Goal: Information Seeking & Learning: Learn about a topic

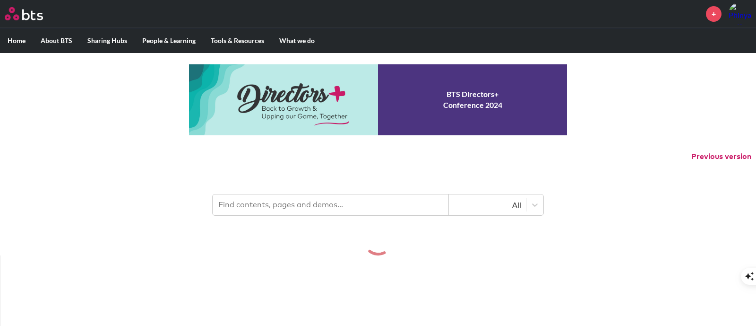
click at [355, 203] on input "text" at bounding box center [331, 204] width 236 height 21
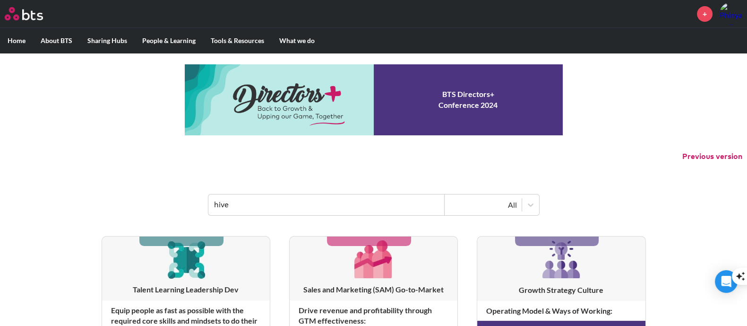
type input "hive"
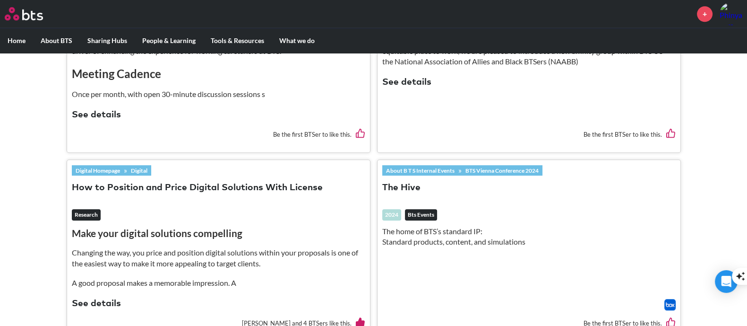
scroll to position [944, 0]
click at [501, 169] on link "BTS Vienna Conference 2024" at bounding box center [502, 170] width 81 height 10
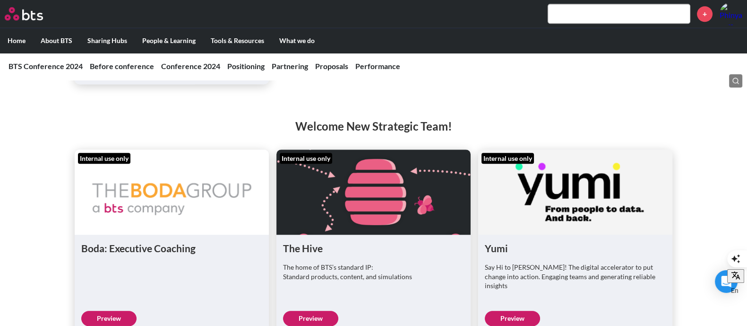
scroll to position [1122, 0]
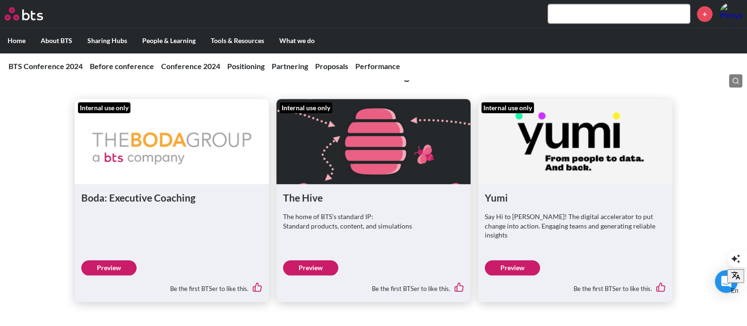
click at [333, 260] on link "Preview" at bounding box center [310, 267] width 55 height 15
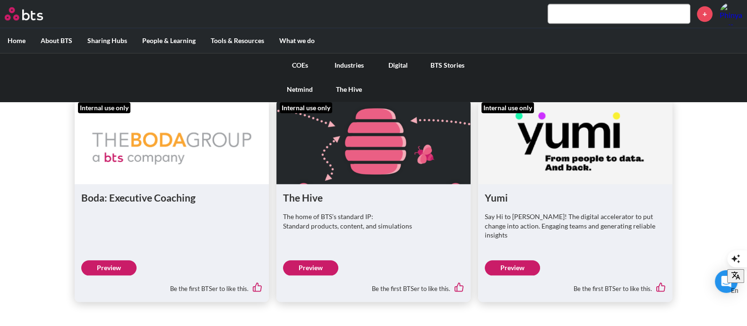
click at [300, 66] on link "COEs" at bounding box center [299, 65] width 49 height 25
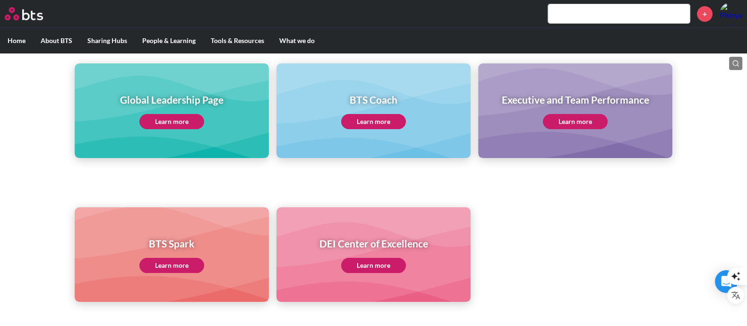
scroll to position [118, 0]
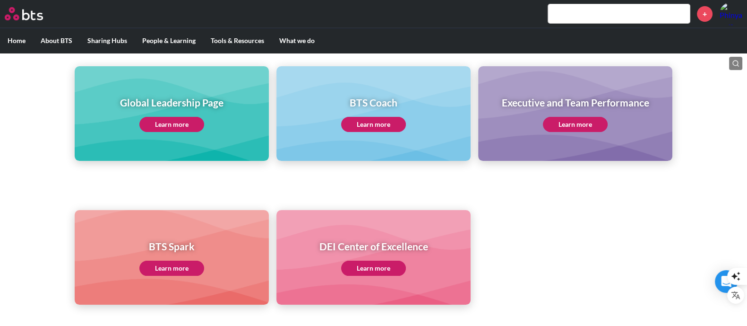
click at [191, 121] on link "Learn more" at bounding box center [171, 124] width 65 height 15
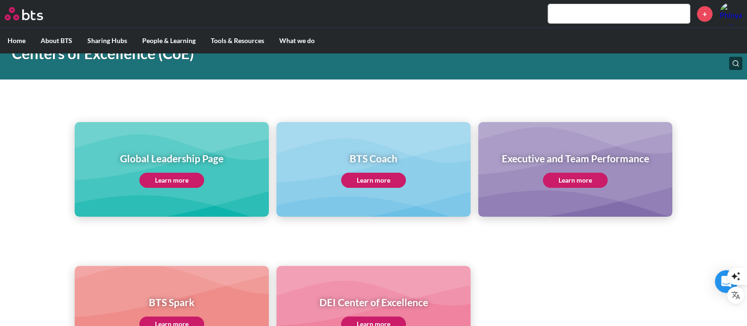
scroll to position [0, 0]
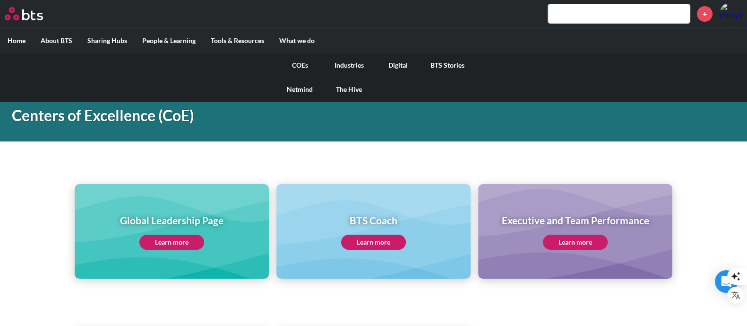
click at [358, 89] on link "The Hive" at bounding box center [349, 89] width 49 height 25
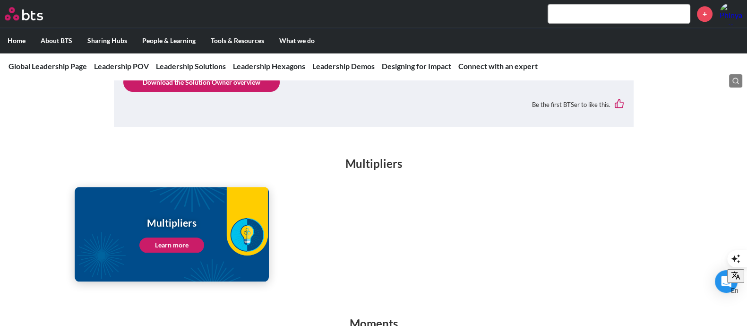
scroll to position [1417, 0]
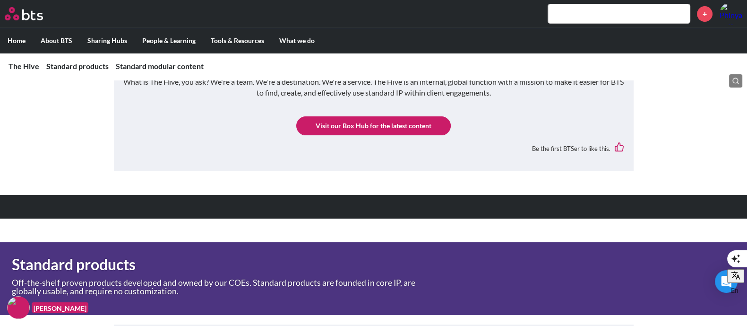
scroll to position [59, 0]
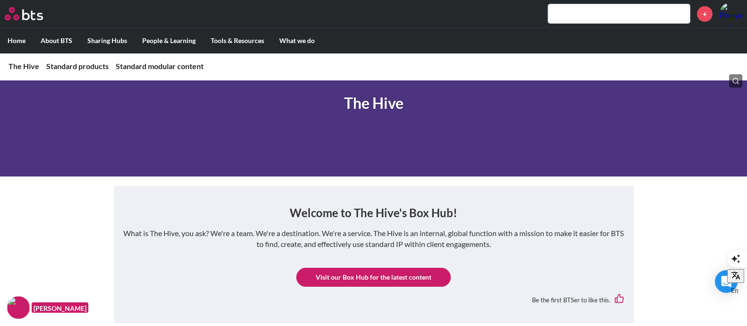
click at [391, 273] on link "Visit our Box Hub for the latest content" at bounding box center [373, 276] width 154 height 19
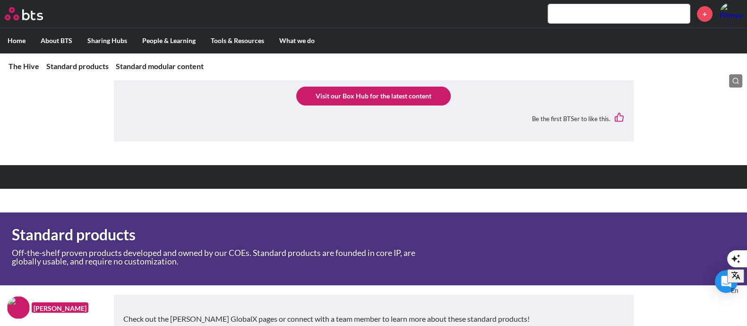
scroll to position [236, 0]
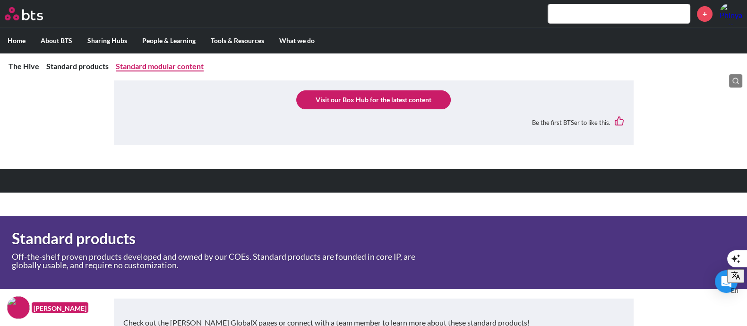
click at [140, 70] on link "Standard modular content" at bounding box center [160, 65] width 88 height 9
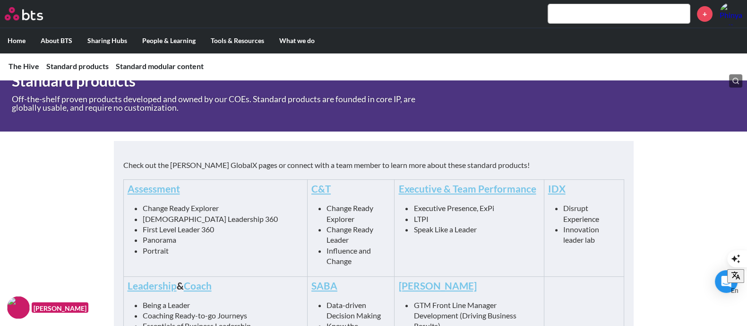
scroll to position [188, 0]
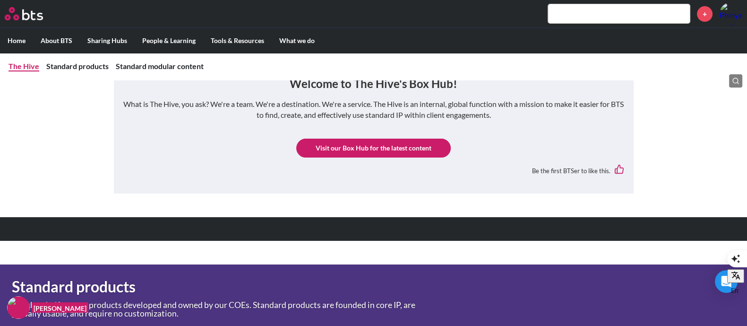
click at [15, 67] on link "The Hive" at bounding box center [24, 65] width 31 height 9
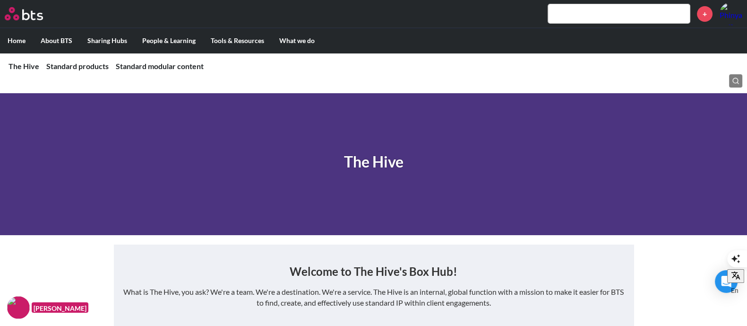
click at [612, 14] on input "text" at bounding box center [619, 13] width 142 height 19
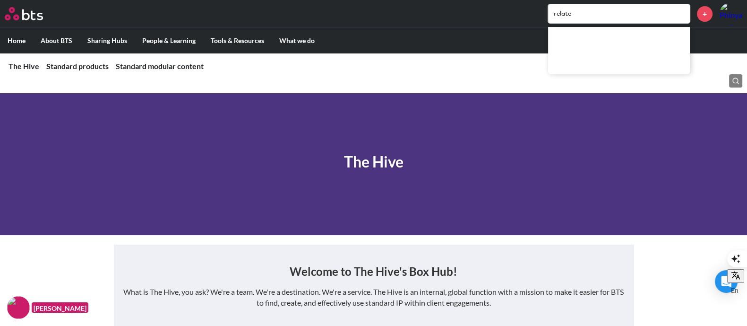
type input "relate"
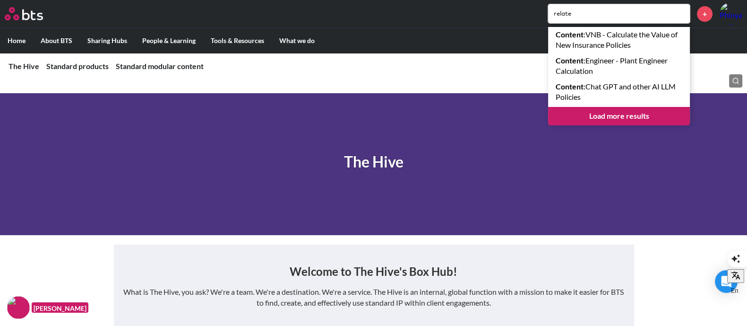
click at [625, 116] on link "Load more results" at bounding box center [619, 116] width 142 height 18
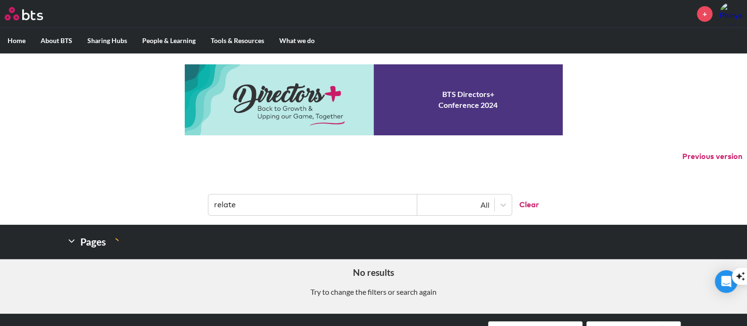
click at [305, 206] on input "relate" at bounding box center [312, 204] width 209 height 21
drag, startPoint x: 231, startPoint y: 202, endPoint x: 152, endPoint y: 202, distance: 78.9
click at [152, 202] on header "relate All Clear" at bounding box center [373, 199] width 747 height 49
click at [264, 211] on input "relate" at bounding box center [312, 204] width 209 height 21
drag, startPoint x: 262, startPoint y: 206, endPoint x: 155, endPoint y: 204, distance: 107.3
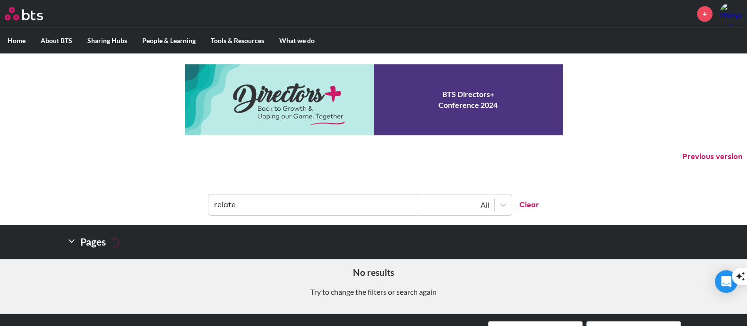
click at [156, 204] on header "relate All Clear" at bounding box center [373, 199] width 747 height 49
type input "listening"
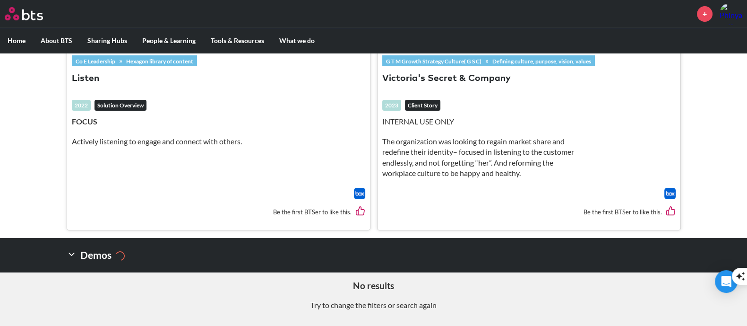
scroll to position [189, 0]
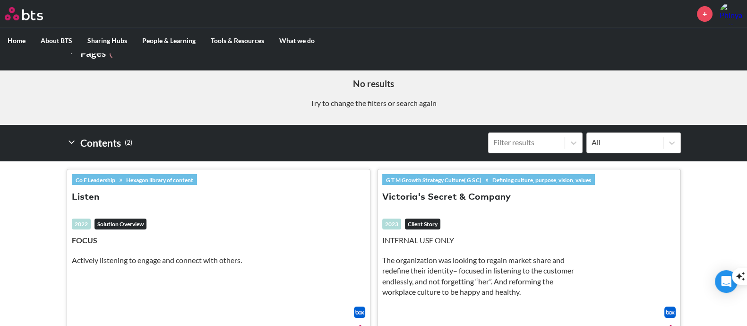
click at [147, 178] on link "Hexagon library of content" at bounding box center [159, 179] width 75 height 10
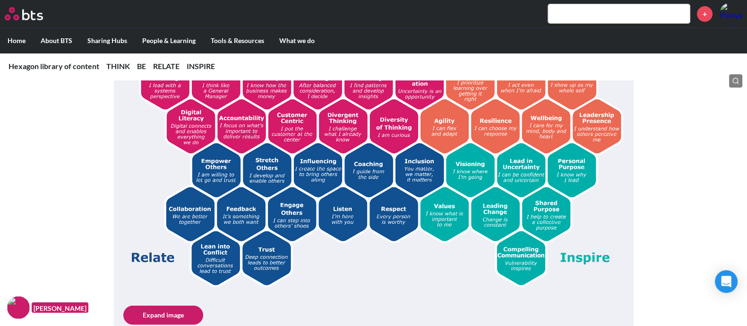
scroll to position [177, 0]
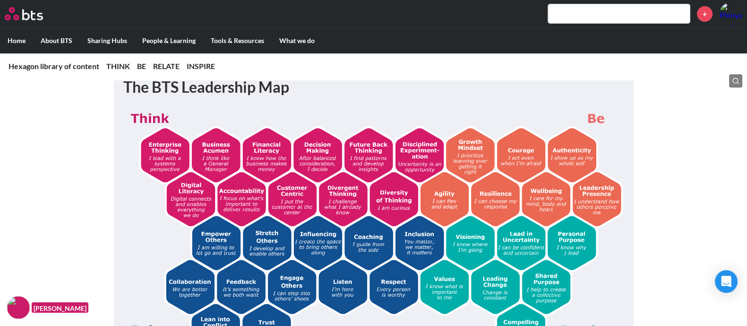
click at [368, 158] on img at bounding box center [373, 233] width 501 height 252
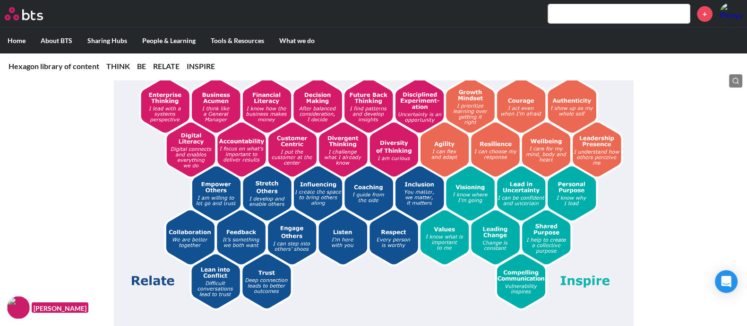
scroll to position [295, 0]
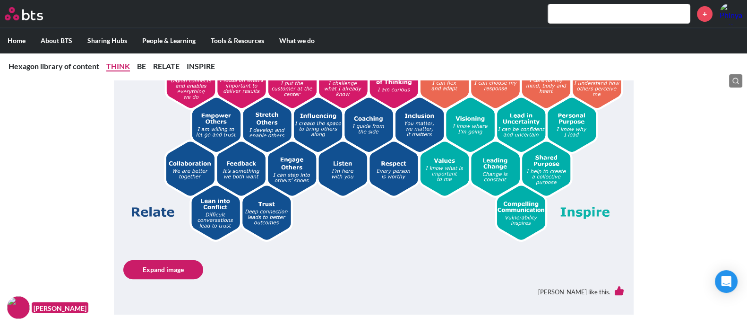
click at [114, 70] on link "THINK" at bounding box center [118, 65] width 24 height 9
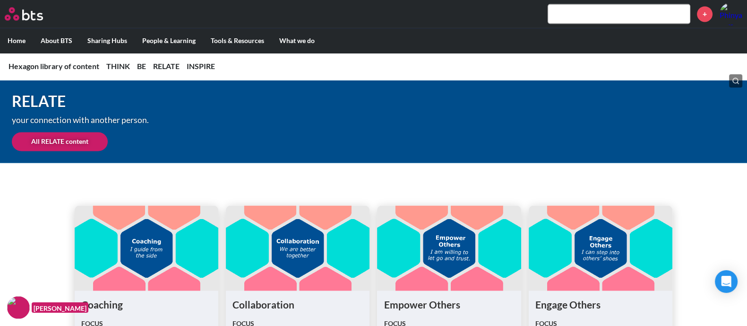
scroll to position [2109, 0]
